Goal: Transaction & Acquisition: Purchase product/service

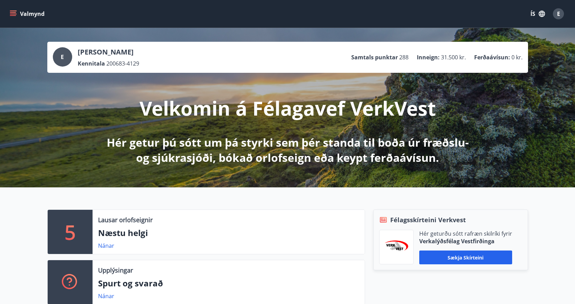
click at [14, 12] on icon "menu" at bounding box center [13, 12] width 6 height 1
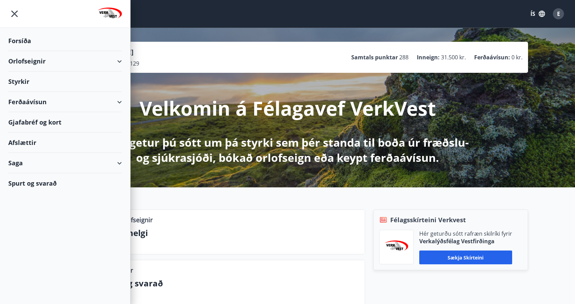
click at [28, 103] on div "Ferðaávísun" at bounding box center [65, 102] width 114 height 20
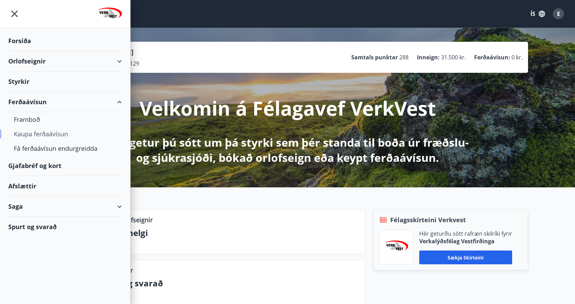
click at [33, 135] on div "Kaupa ferðaávísun" at bounding box center [65, 134] width 103 height 15
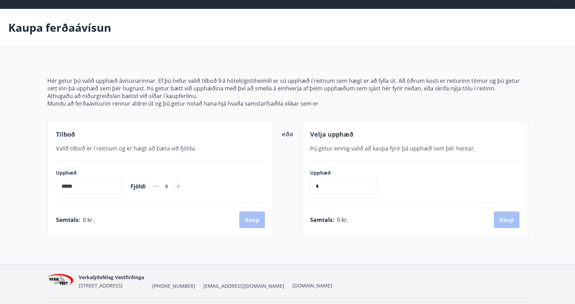
scroll to position [37, 0]
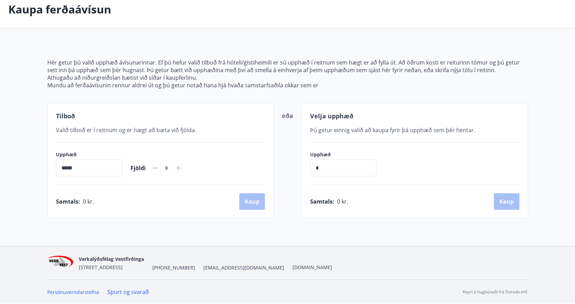
click at [61, 170] on input "*****" at bounding box center [89, 168] width 66 height 17
drag, startPoint x: 329, startPoint y: 170, endPoint x: 273, endPoint y: 163, distance: 57.1
click at [273, 163] on div "Tilboð Valið tilboð er í reitnum og er hægt að [PERSON_NAME] við fjölda. Upphæð…" at bounding box center [287, 161] width 481 height 116
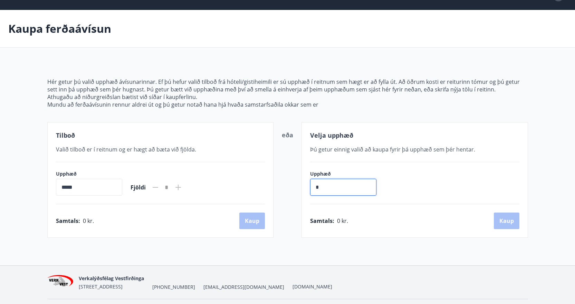
scroll to position [0, 0]
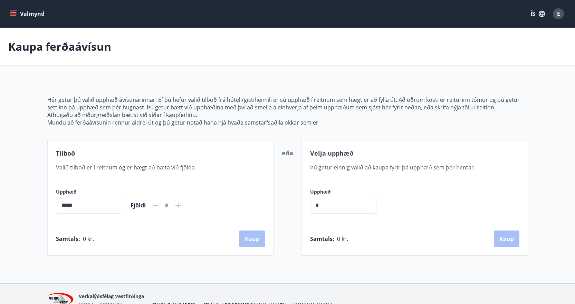
click at [12, 15] on icon "menu" at bounding box center [13, 13] width 7 height 7
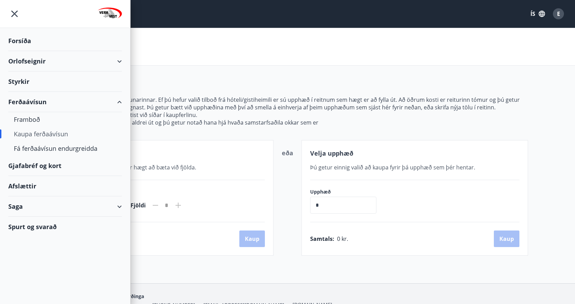
click at [118, 59] on div "Orlofseignir" at bounding box center [65, 61] width 114 height 20
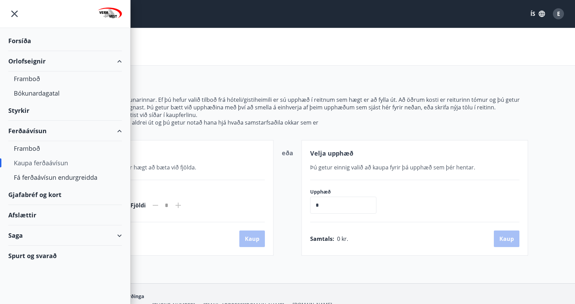
click at [118, 59] on div "Orlofseignir" at bounding box center [65, 61] width 114 height 20
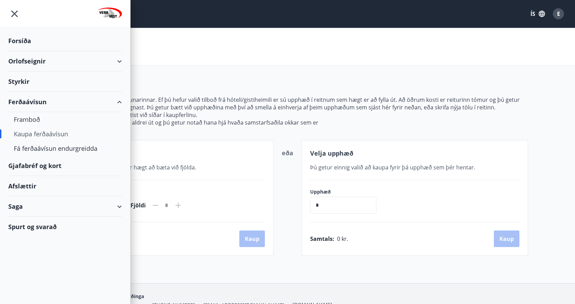
click at [26, 38] on div "Forsíða" at bounding box center [65, 41] width 114 height 20
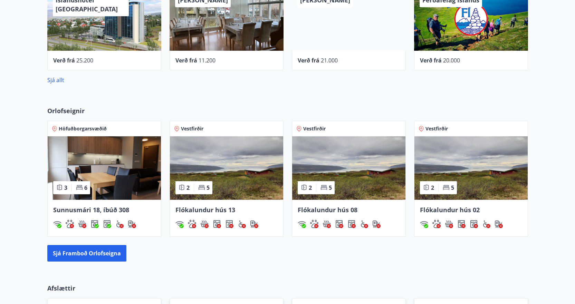
scroll to position [311, 0]
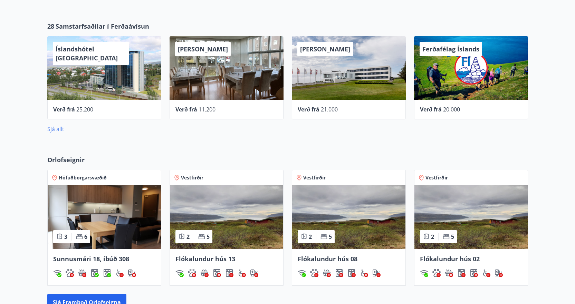
click at [55, 126] on link "Sjá allt" at bounding box center [55, 129] width 17 height 8
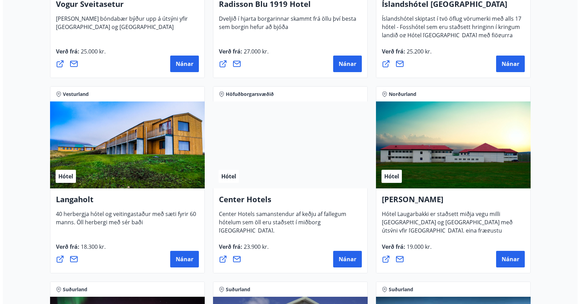
scroll to position [1416, 0]
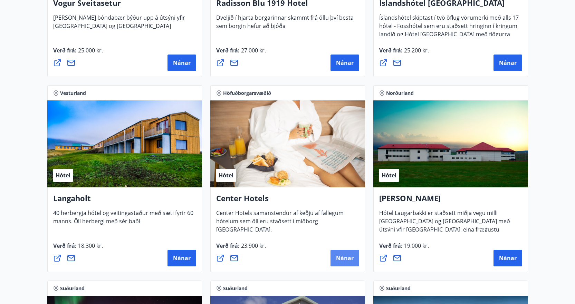
click at [340, 259] on span "Nánar" at bounding box center [345, 259] width 18 height 8
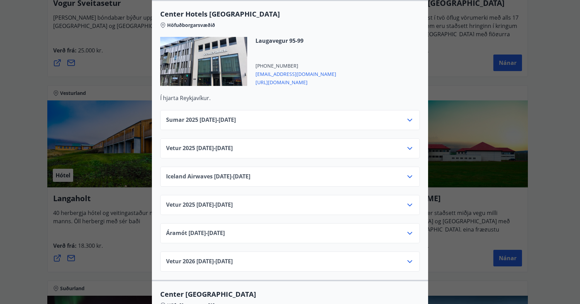
scroll to position [276, 0]
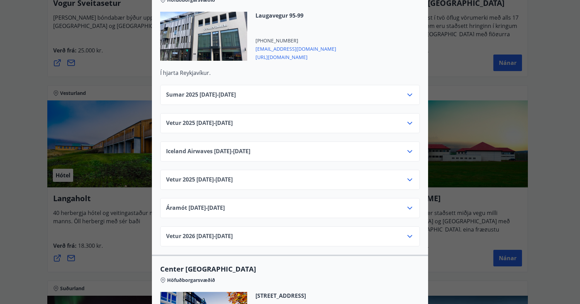
click at [408, 91] on icon at bounding box center [410, 95] width 8 height 8
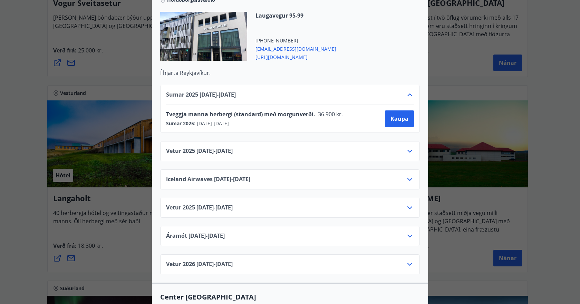
click at [470, 51] on div "Center Hotels Verð er með morgunverði inniföldum og miðast við Standard Double/…" at bounding box center [290, 152] width 580 height 304
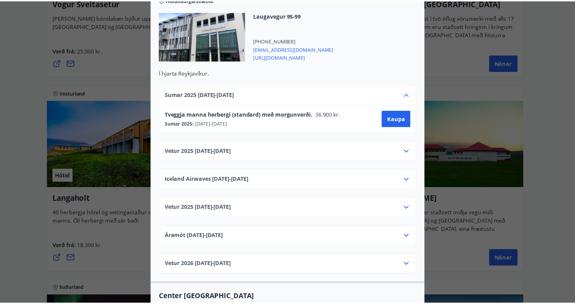
scroll to position [0, 0]
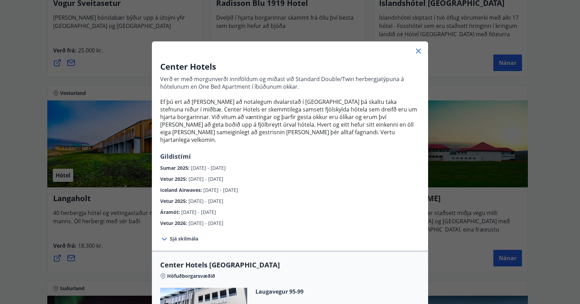
click at [414, 51] on icon at bounding box center [418, 51] width 8 height 8
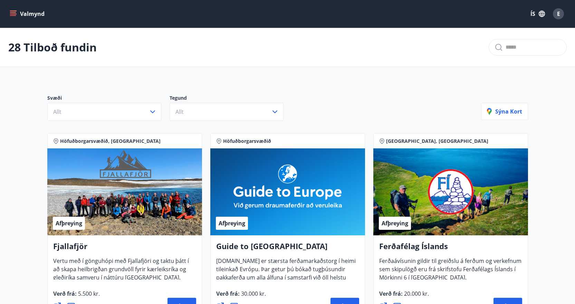
click at [14, 14] on icon "menu" at bounding box center [14, 13] width 8 height 1
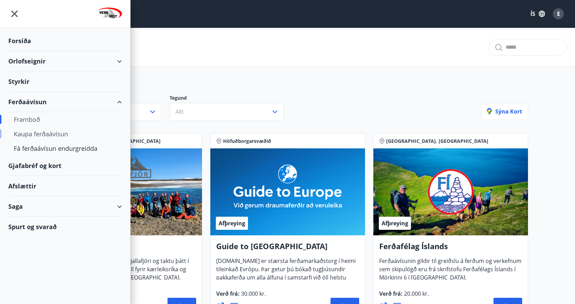
click at [40, 134] on div "Kaupa ferðaávísun" at bounding box center [65, 134] width 103 height 15
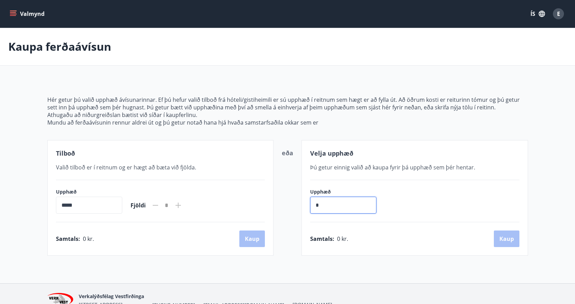
drag, startPoint x: 326, startPoint y: 203, endPoint x: 305, endPoint y: 202, distance: 21.1
click at [305, 202] on div "Velja upphæð Þú getur einnig valið að [PERSON_NAME] fyrir þá upphæð sem þér hen…" at bounding box center [415, 198] width 227 height 116
type input "******"
click at [511, 240] on button "Kaup" at bounding box center [507, 239] width 26 height 17
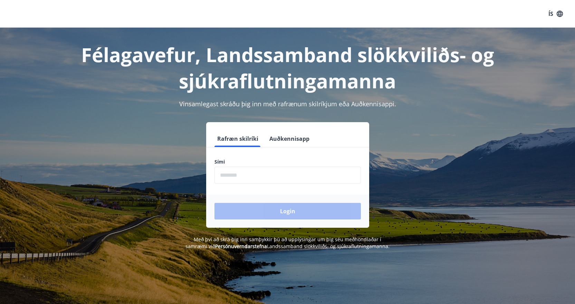
click at [257, 171] on input "phone" at bounding box center [287, 175] width 146 height 17
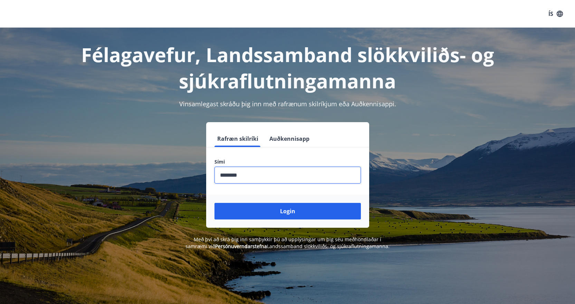
type input "********"
click at [214, 203] on button "Login" at bounding box center [287, 211] width 146 height 17
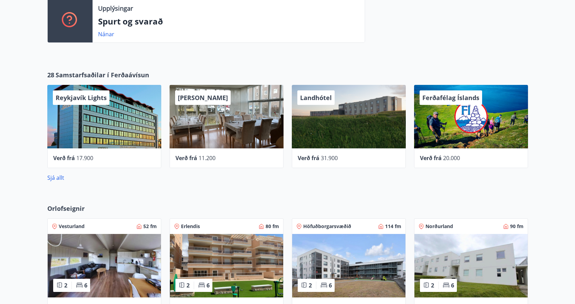
scroll to position [276, 0]
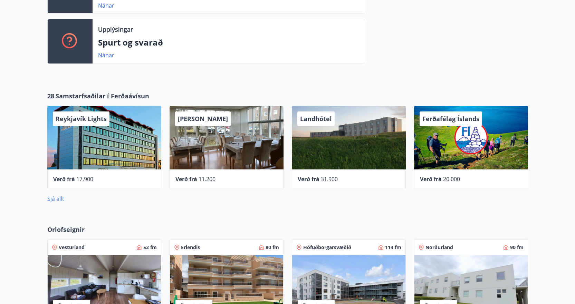
click at [55, 202] on link "Sjá allt" at bounding box center [55, 199] width 17 height 8
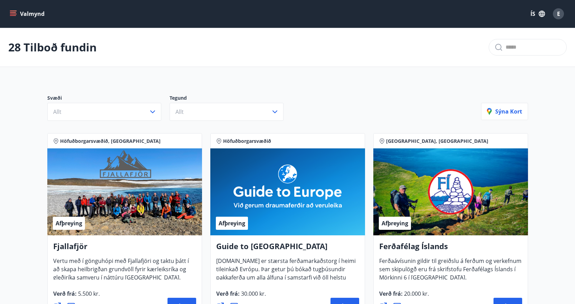
click at [13, 12] on icon "menu" at bounding box center [13, 12] width 6 height 1
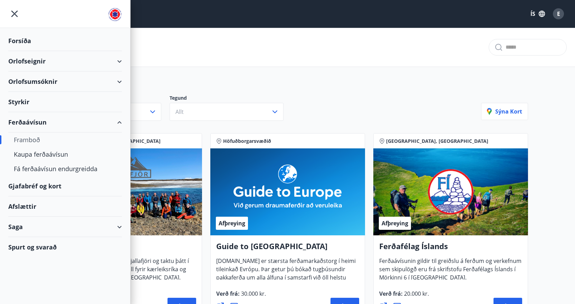
click at [18, 39] on div "Forsíða" at bounding box center [65, 41] width 114 height 20
